Goal: Navigation & Orientation: Locate item on page

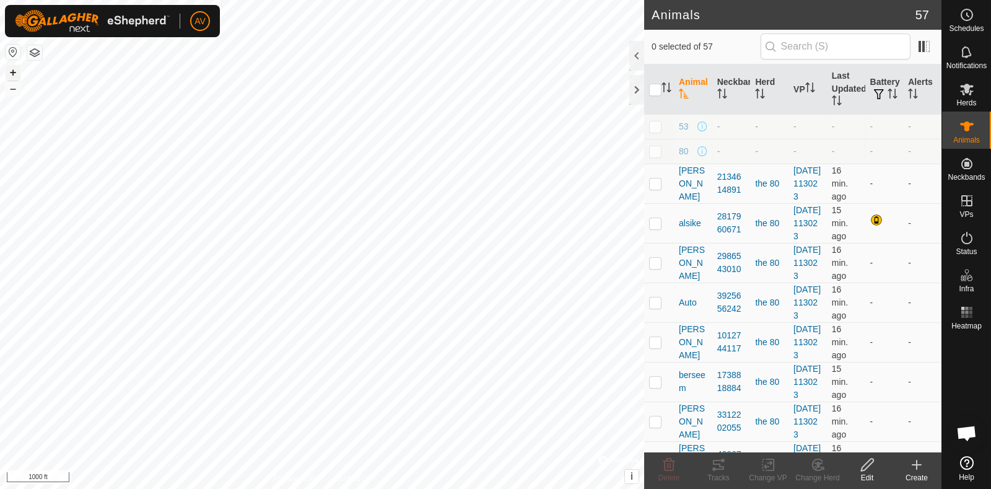
click at [9, 71] on button "+" at bounding box center [13, 72] width 15 height 15
click at [15, 69] on button "+" at bounding box center [13, 72] width 15 height 15
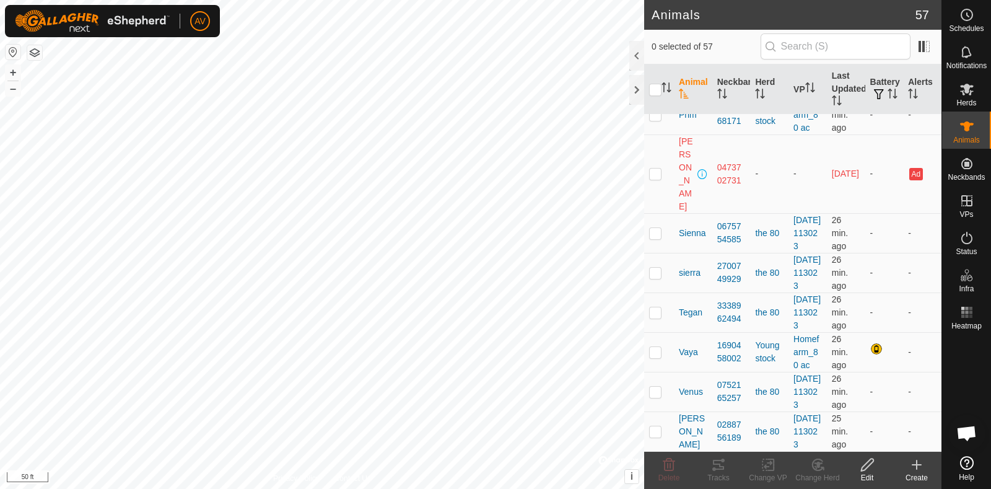
scroll to position [2416, 0]
